Goal: Task Accomplishment & Management: Use online tool/utility

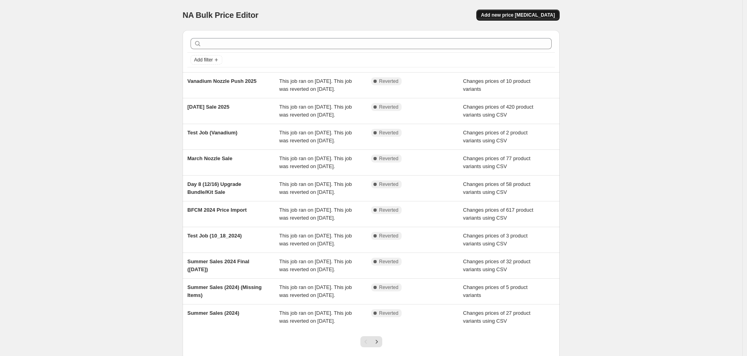
click at [553, 14] on span "Add new price [MEDICAL_DATA]" at bounding box center [518, 15] width 74 height 6
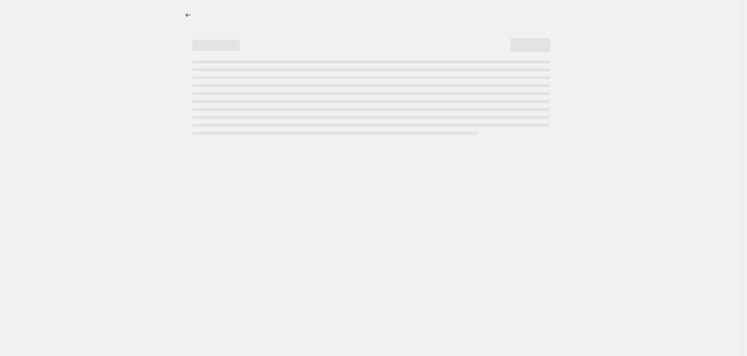
select select "percentage"
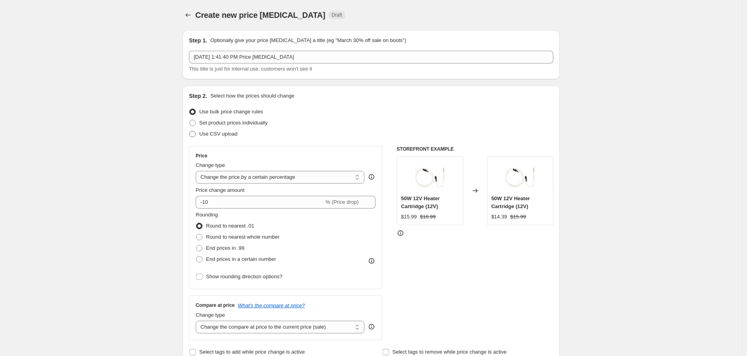
click at [220, 134] on span "Use CSV upload" at bounding box center [218, 134] width 38 height 6
click at [190, 131] on input "Use CSV upload" at bounding box center [189, 131] width 0 height 0
radio input "true"
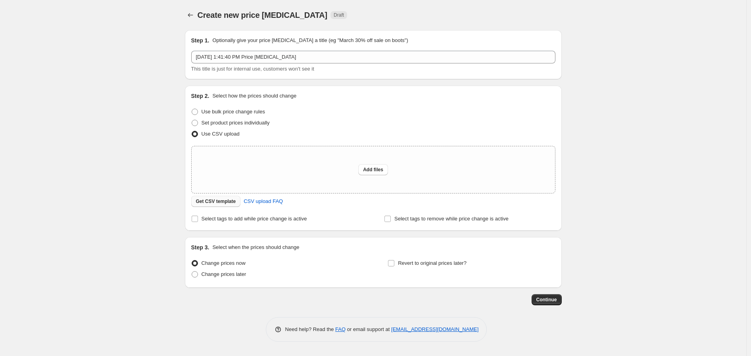
click at [231, 200] on span "Get CSV template" at bounding box center [216, 201] width 40 height 6
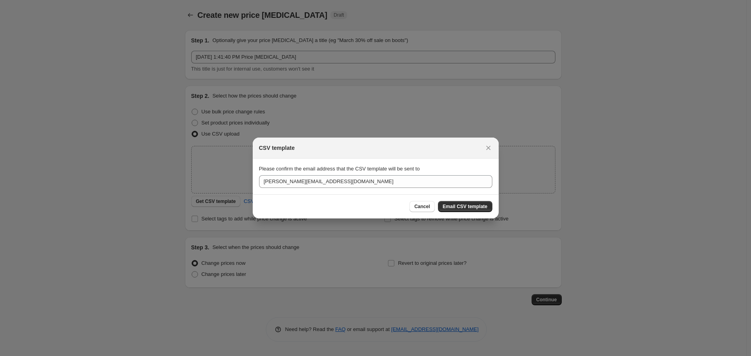
click at [465, 214] on div "Cancel Email CSV template" at bounding box center [376, 206] width 246 height 24
click at [466, 204] on span "Email CSV template" at bounding box center [465, 207] width 45 height 6
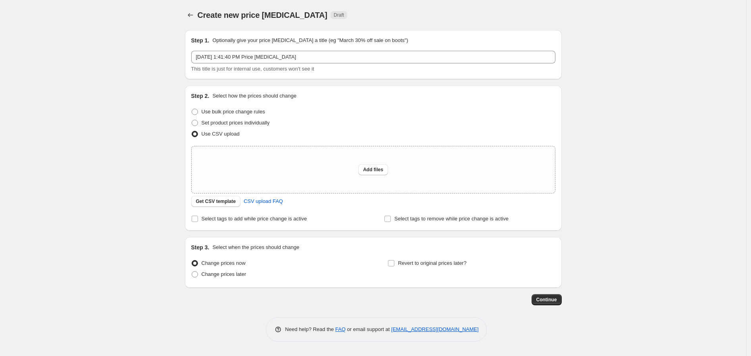
click at [641, 192] on div "Create new price [MEDICAL_DATA]. This page is ready Create new price [MEDICAL_D…" at bounding box center [373, 178] width 746 height 356
click at [187, 18] on icon "Price change jobs" at bounding box center [190, 15] width 8 height 8
